Goal: Navigation & Orientation: Find specific page/section

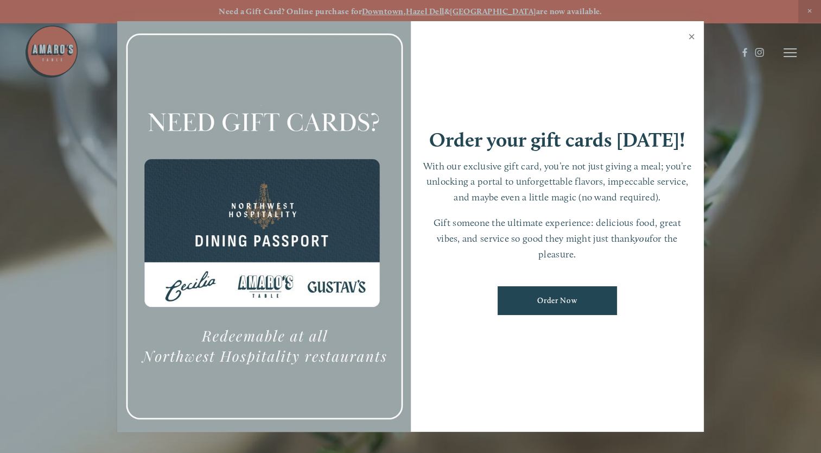
click at [692, 36] on link "Close" at bounding box center [691, 38] width 21 height 30
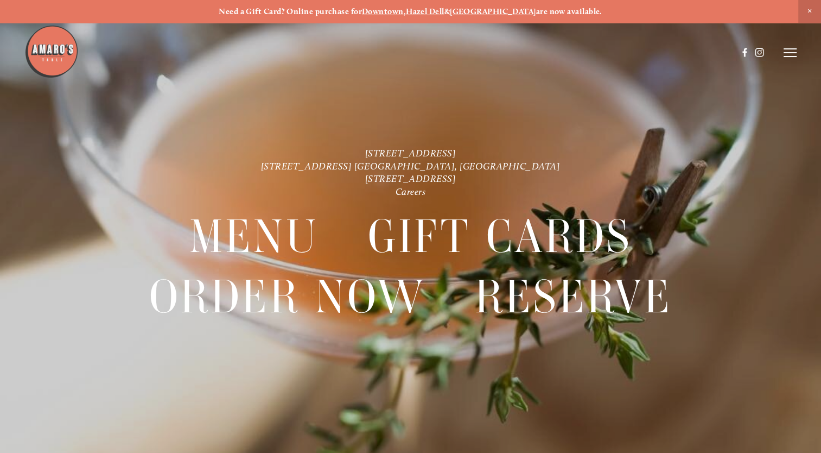
click at [786, 53] on icon at bounding box center [790, 53] width 13 height 10
click at [589, 54] on span "Menu" at bounding box center [594, 52] width 20 height 9
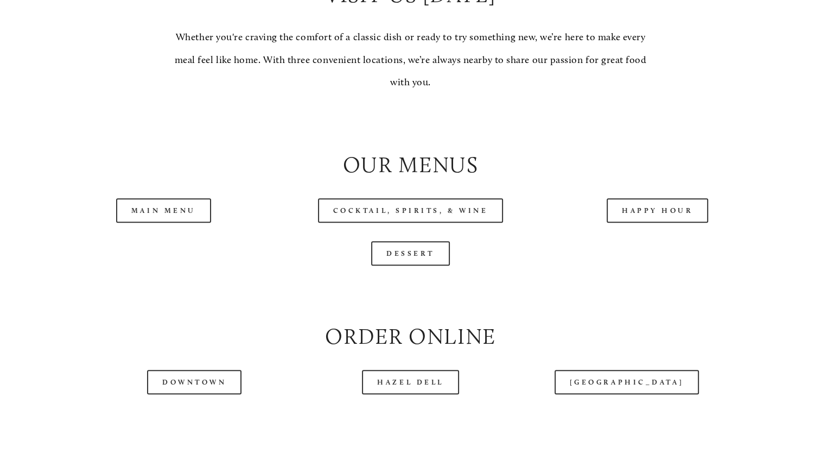
scroll to position [1031, 0]
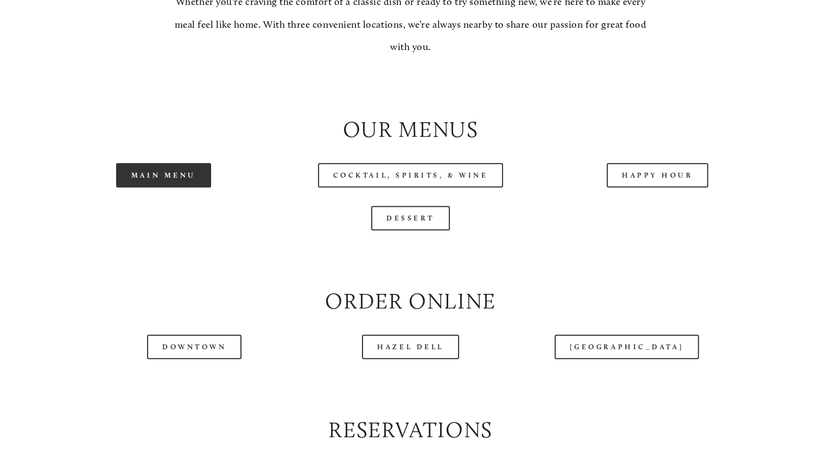
click at [167, 187] on link "Main Menu" at bounding box center [163, 175] width 95 height 24
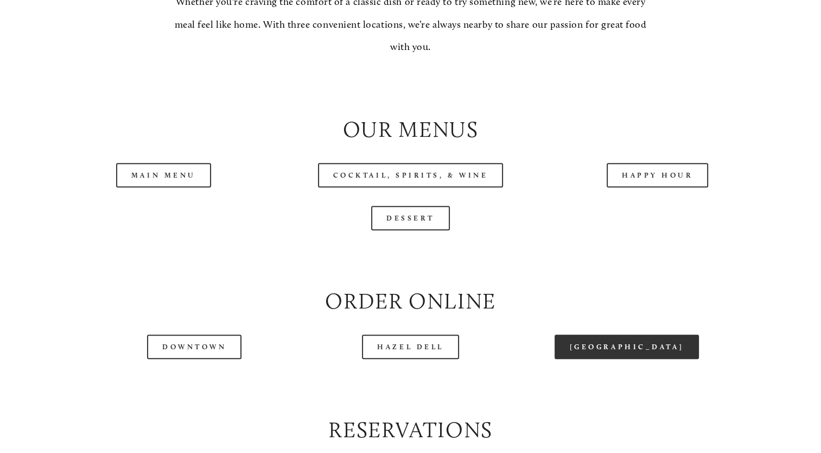
click at [635, 359] on link "[GEOGRAPHIC_DATA]" at bounding box center [627, 346] width 144 height 24
